Goal: Communication & Community: Answer question/provide support

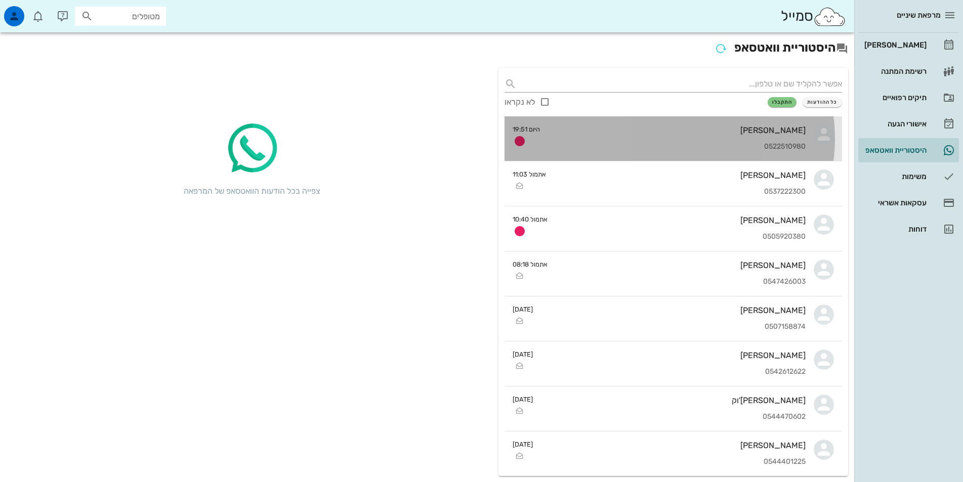
click at [682, 144] on div "0522510980" at bounding box center [676, 147] width 257 height 9
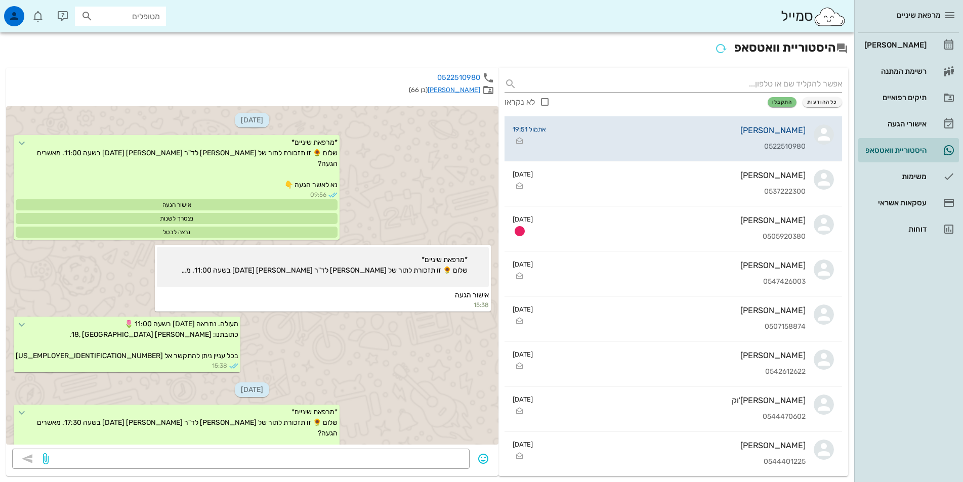
scroll to position [371, 0]
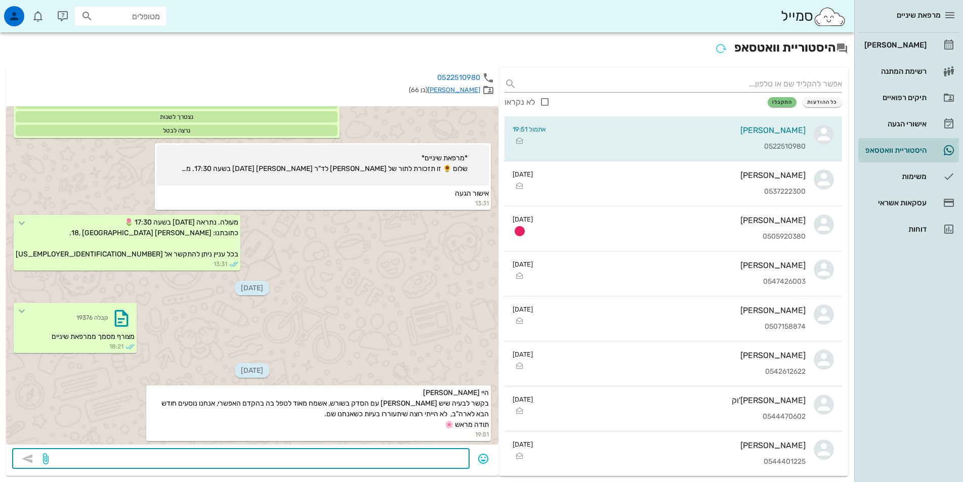
click at [451, 459] on textarea at bounding box center [257, 460] width 413 height 16
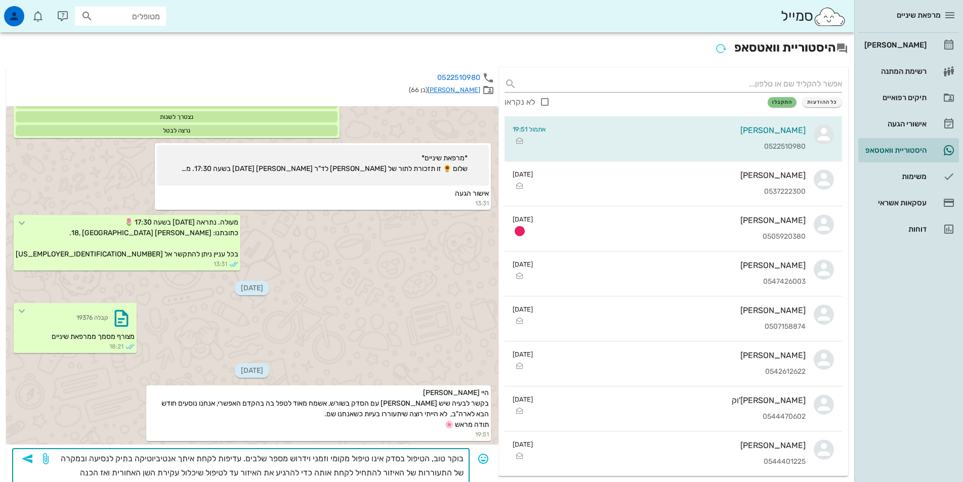
scroll to position [10, 0]
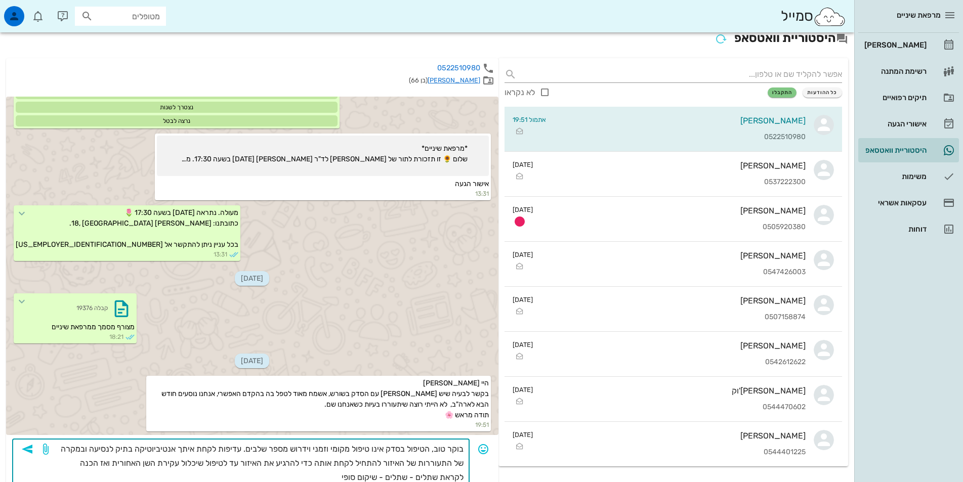
type textarea "בוקר טוב, הטיפול בסדק אינו טיפול מקומי וזמני וידרוש מספר שלבים. עדיפות לקחת אית…"
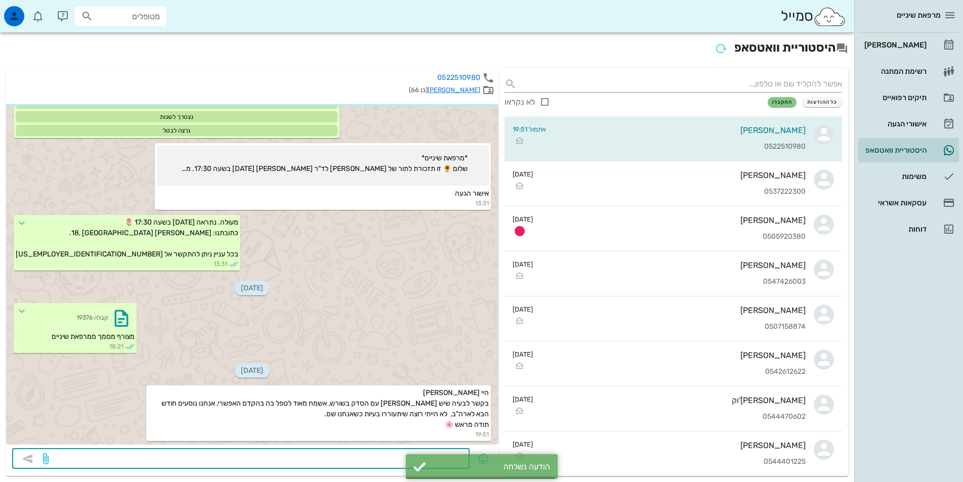
scroll to position [449, 0]
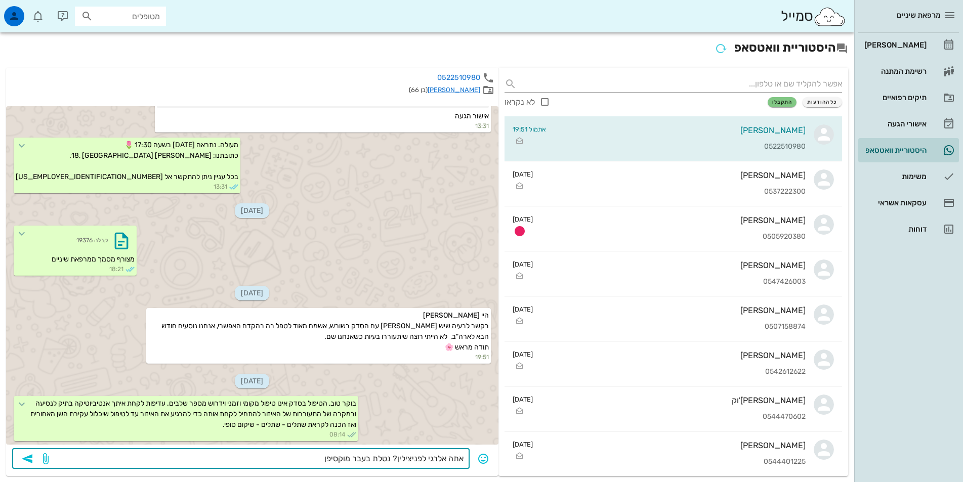
type textarea "אתה אלרגי לפניצילין? נטלת בעבר מוקסיפן?"
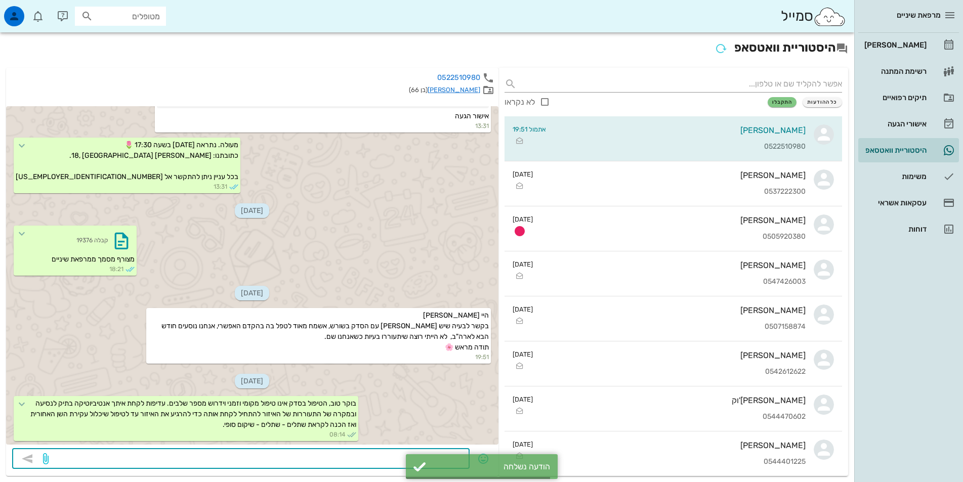
scroll to position [478, 0]
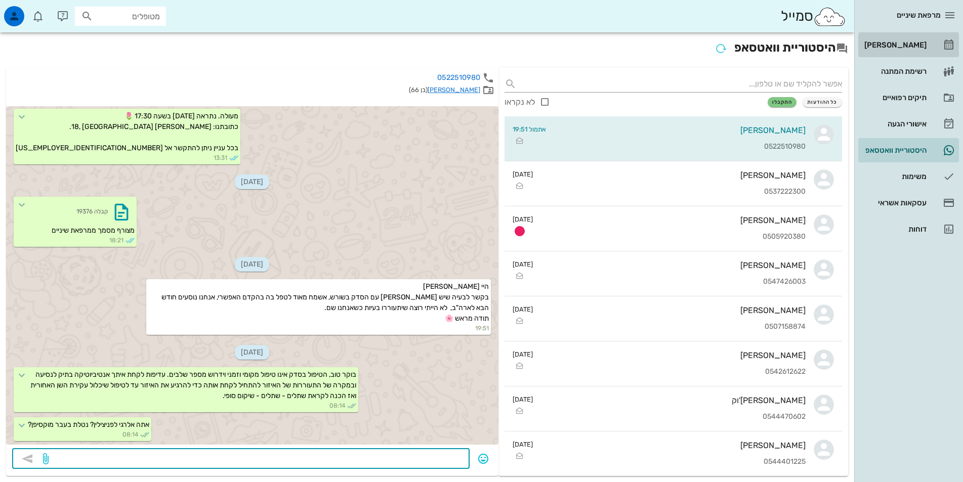
click at [927, 43] on link "[PERSON_NAME]" at bounding box center [908, 45] width 101 height 24
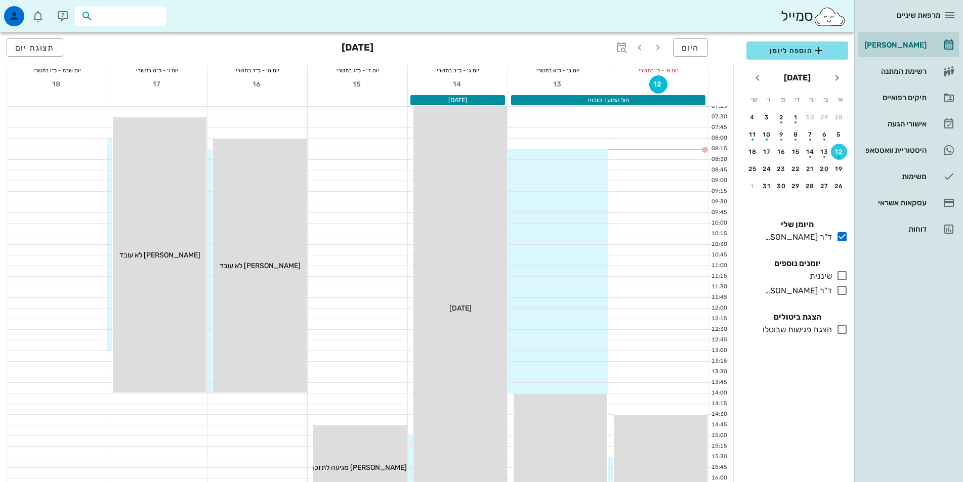
click at [126, 15] on input "text" at bounding box center [127, 16] width 65 height 13
type input "0"
type input "[PERSON_NAME]"
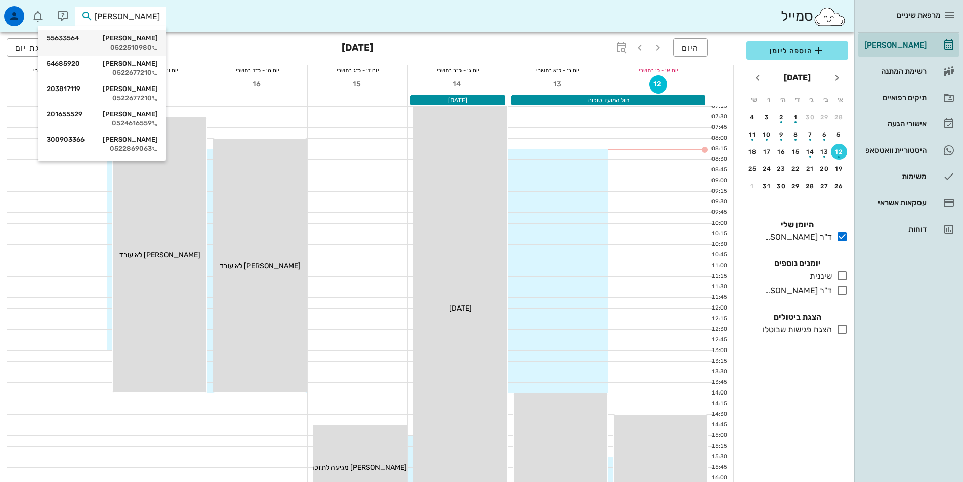
click at [134, 48] on div "0522510980" at bounding box center [102, 48] width 111 height 8
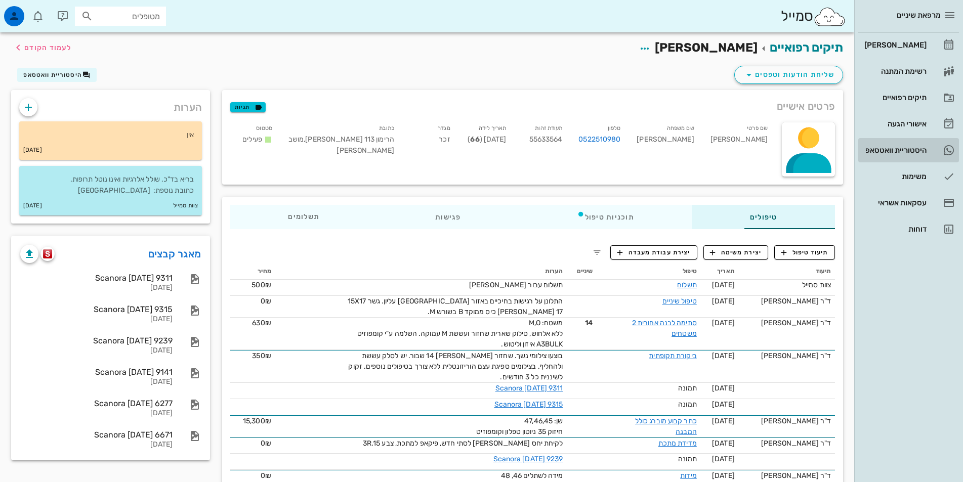
click at [906, 148] on div "היסטוריית וואטסאפ" at bounding box center [894, 150] width 64 height 8
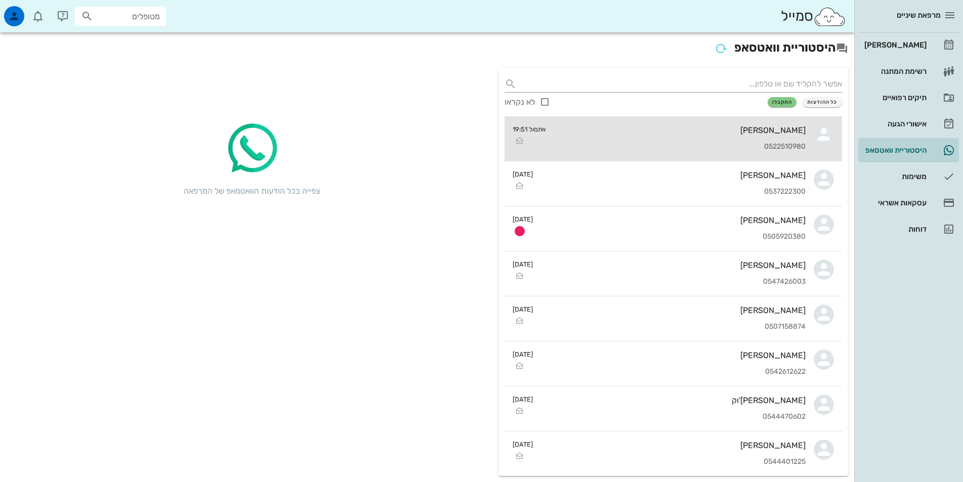
click at [770, 136] on div "[PERSON_NAME] 0522510980" at bounding box center [679, 138] width 251 height 45
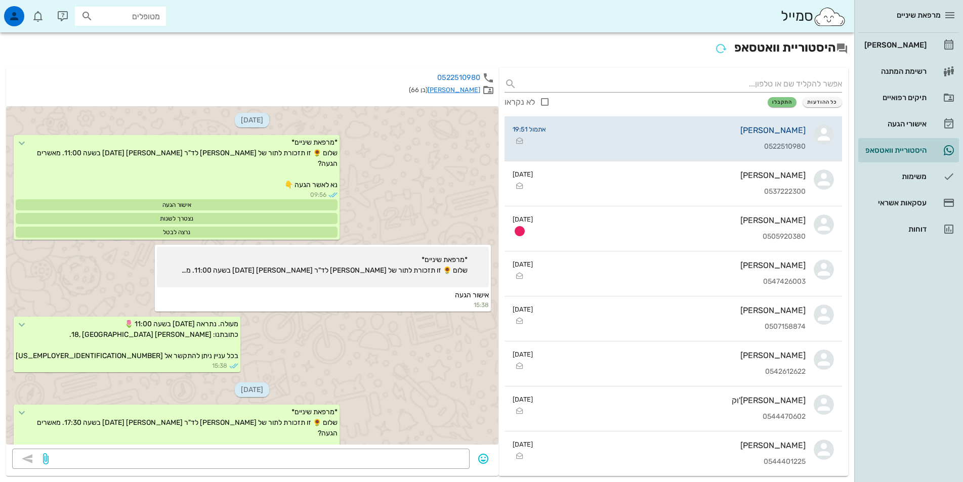
scroll to position [478, 0]
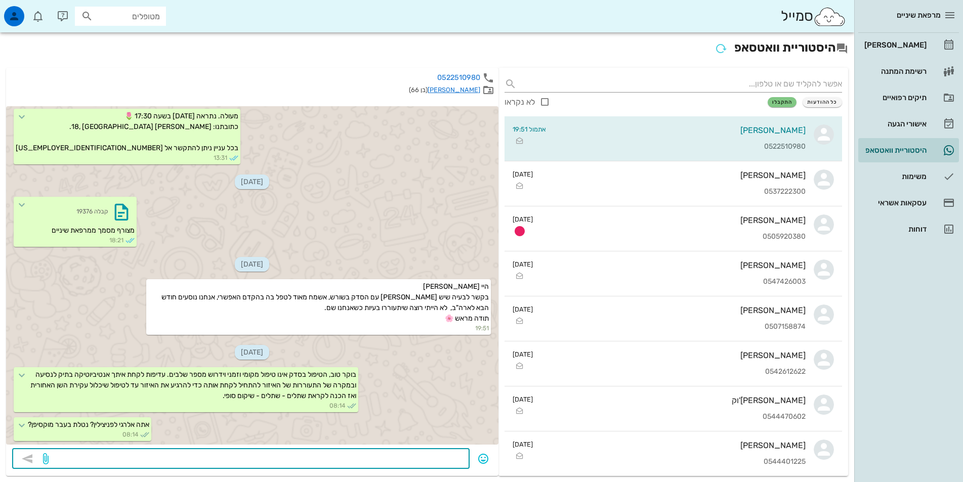
click at [463, 456] on textarea at bounding box center [257, 460] width 413 height 16
click at [908, 44] on div "[PERSON_NAME]" at bounding box center [894, 45] width 64 height 8
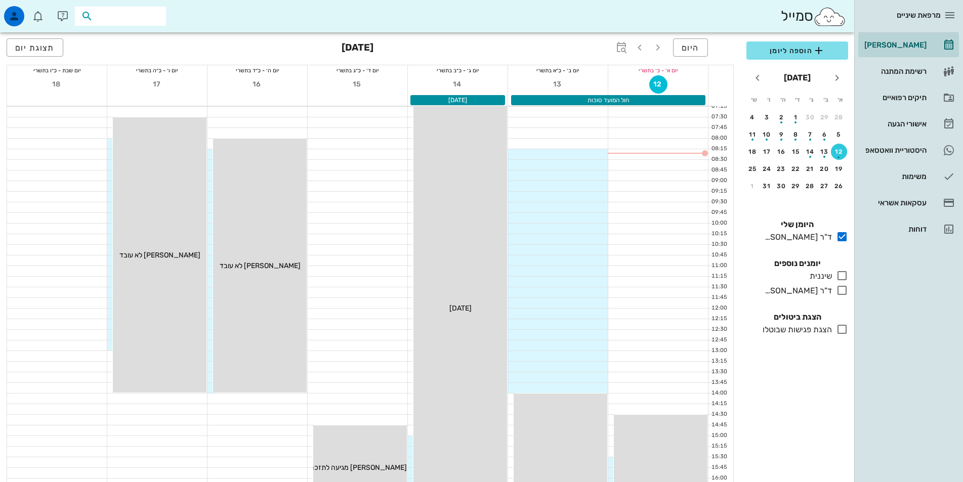
click at [149, 13] on input "text" at bounding box center [127, 16] width 65 height 13
type input "0544308"
click at [213, 14] on div "סמייל 0544308" at bounding box center [427, 16] width 854 height 32
click at [893, 40] on div "[PERSON_NAME]" at bounding box center [894, 45] width 64 height 16
click at [843, 276] on icon at bounding box center [842, 276] width 12 height 12
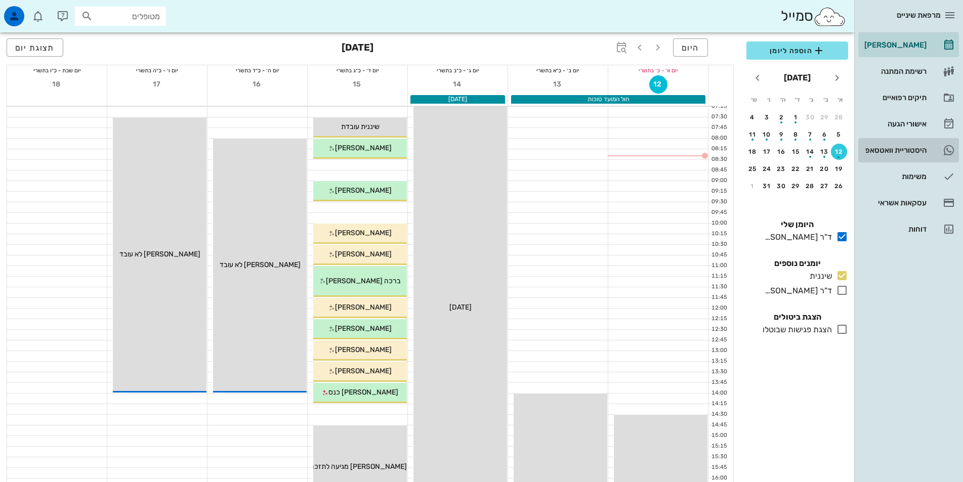
click at [900, 151] on div "היסטוריית וואטסאפ" at bounding box center [894, 150] width 64 height 8
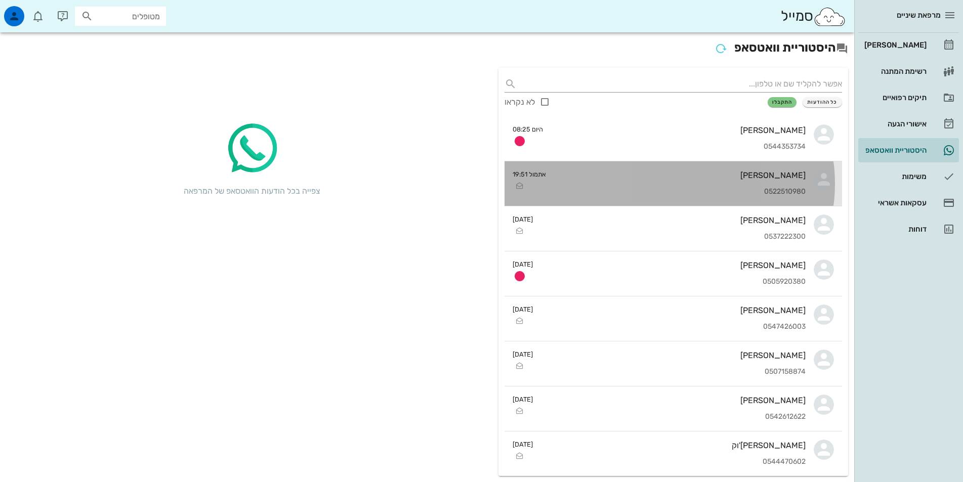
click at [682, 192] on div "0522510980" at bounding box center [679, 192] width 251 height 9
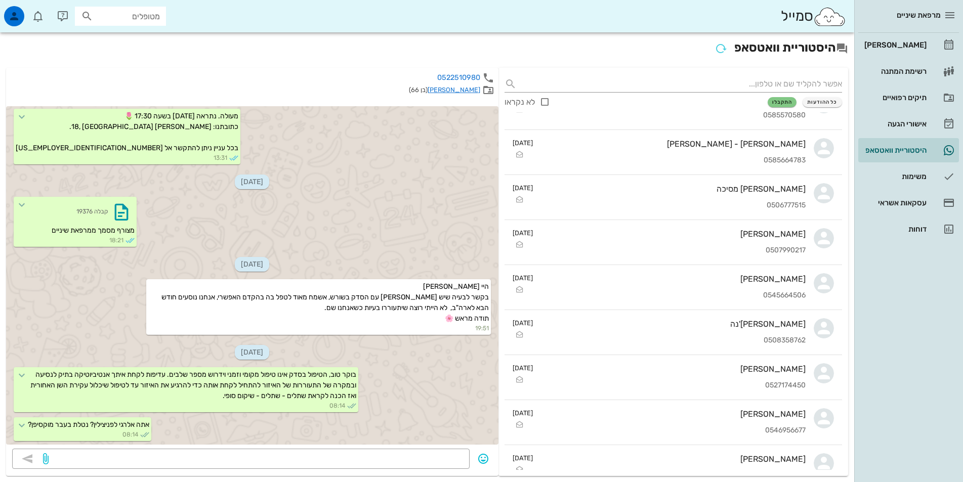
scroll to position [5002, 0]
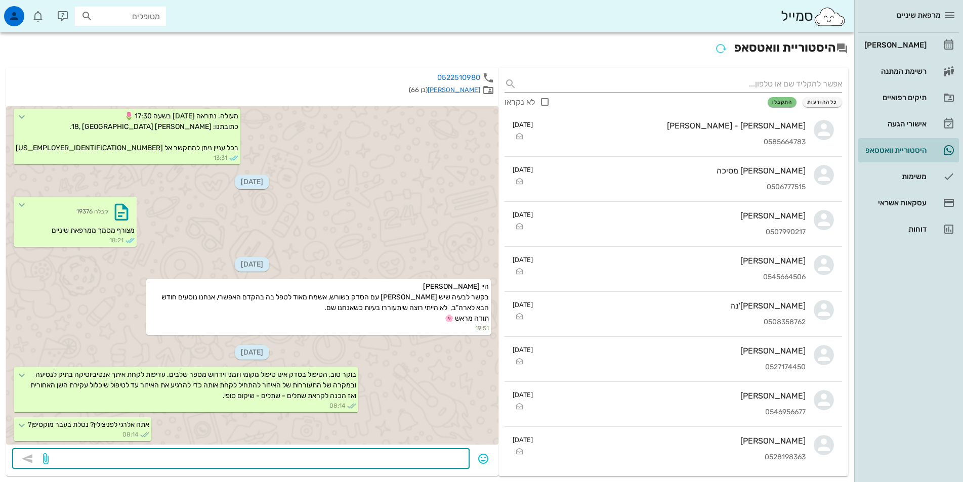
click at [449, 460] on textarea at bounding box center [257, 460] width 413 height 16
type textarea "ה"
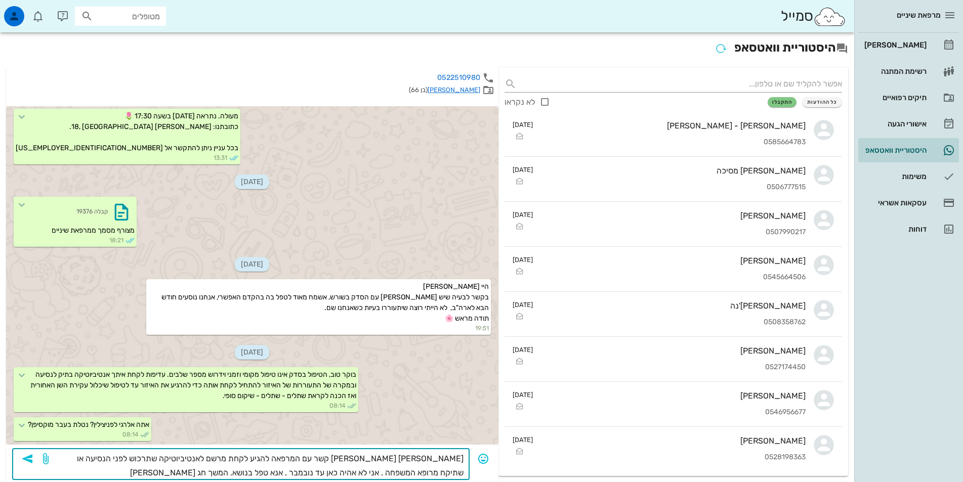
type textarea "[PERSON_NAME] [PERSON_NAME] קשר עם המרפאה להגיע לקחת מרשם לאנטיביוטיקה שתרכוש ל…"
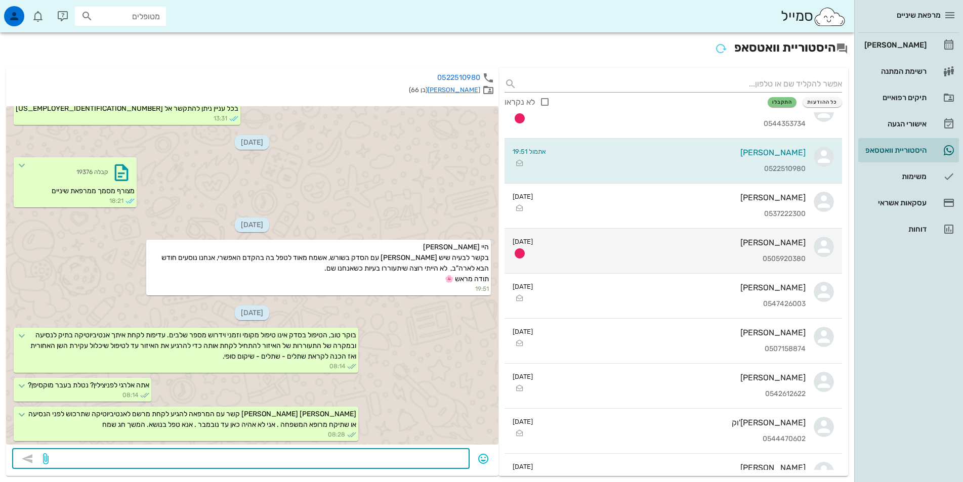
scroll to position [0, 0]
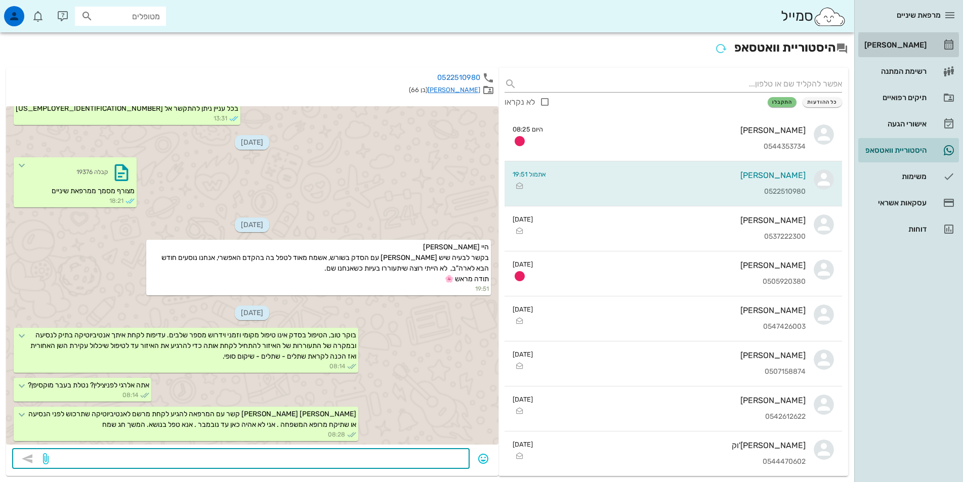
click at [906, 45] on div "[PERSON_NAME]" at bounding box center [894, 45] width 64 height 8
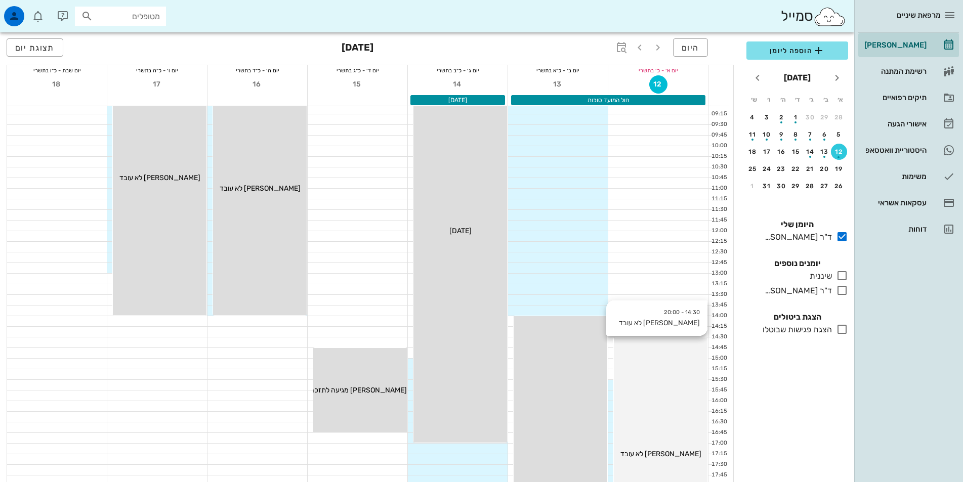
scroll to position [32, 0]
